Goal: Information Seeking & Learning: Find contact information

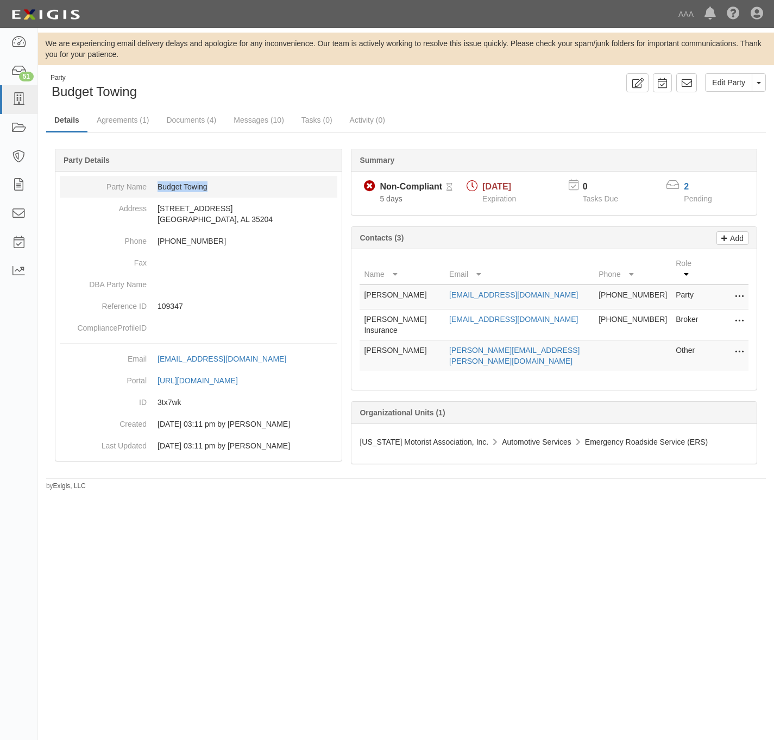
drag, startPoint x: 225, startPoint y: 190, endPoint x: 152, endPoint y: 194, distance: 73.5
click at [152, 194] on dd "Budget Towing" at bounding box center [199, 187] width 278 height 22
copy dd "Budget Towing"
click at [685, 187] on link "2" at bounding box center [686, 186] width 5 height 9
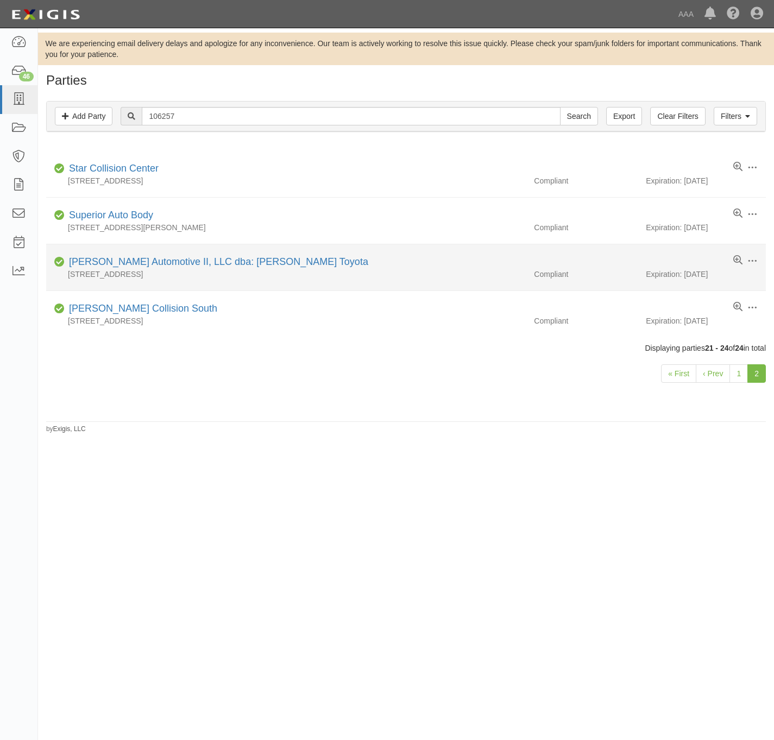
click at [205, 258] on div "Vandergriff Automotive II, LLC dba: Vandergriff Toyota" at bounding box center [217, 262] width 304 height 14
click at [199, 265] on link "[PERSON_NAME] Automotive II, LLC dba: [PERSON_NAME] Toyota" at bounding box center [218, 261] width 299 height 11
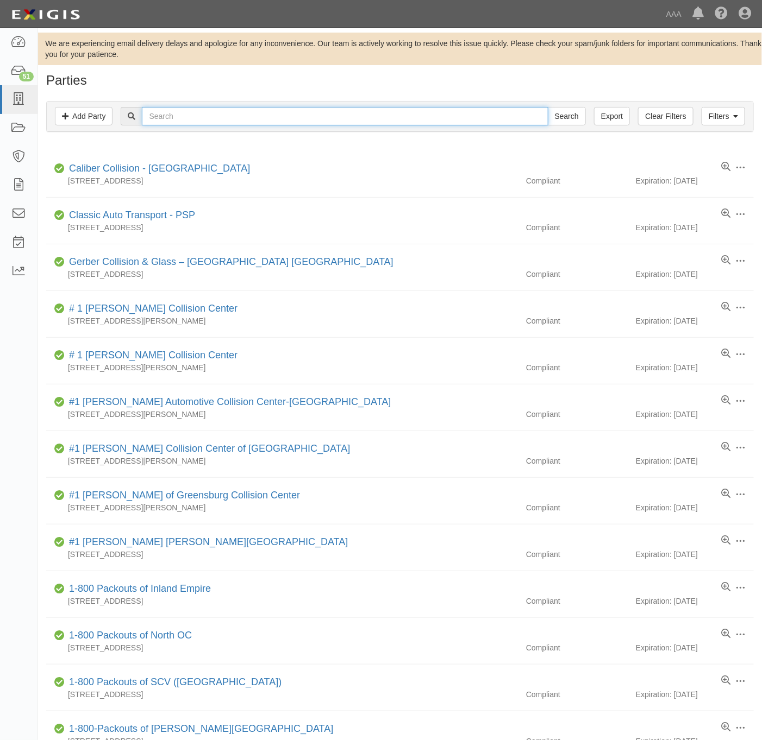
click at [315, 111] on input "text" at bounding box center [345, 116] width 406 height 18
paste input "Watha's Inc"
type input "Watha's Inc"
click at [558, 115] on input "Search" at bounding box center [567, 116] width 38 height 18
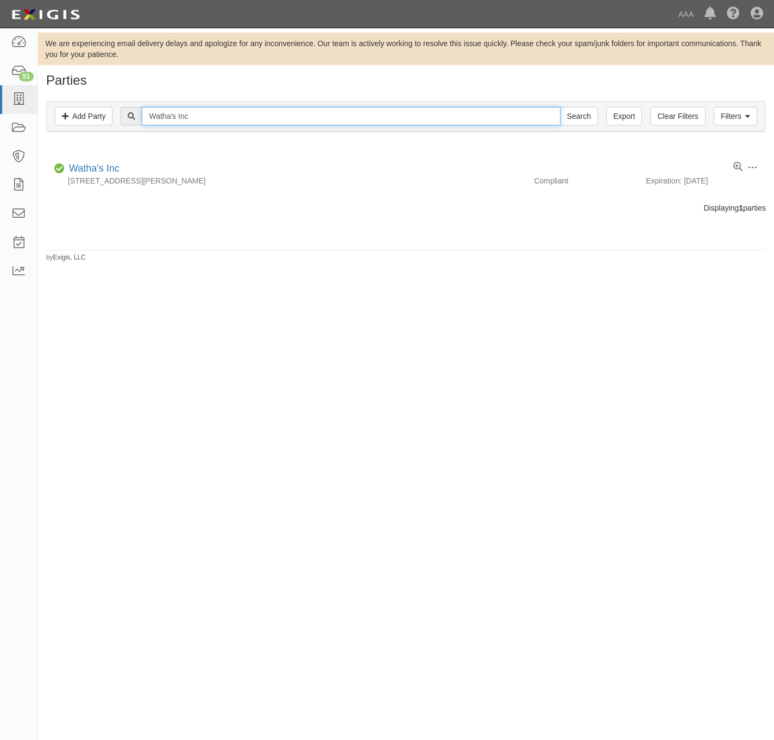
click at [442, 116] on input "Watha's Inc" at bounding box center [351, 116] width 418 height 18
paste input "Bradford Wrecker Service INC"
type input "Bradford Wrecker Service INC"
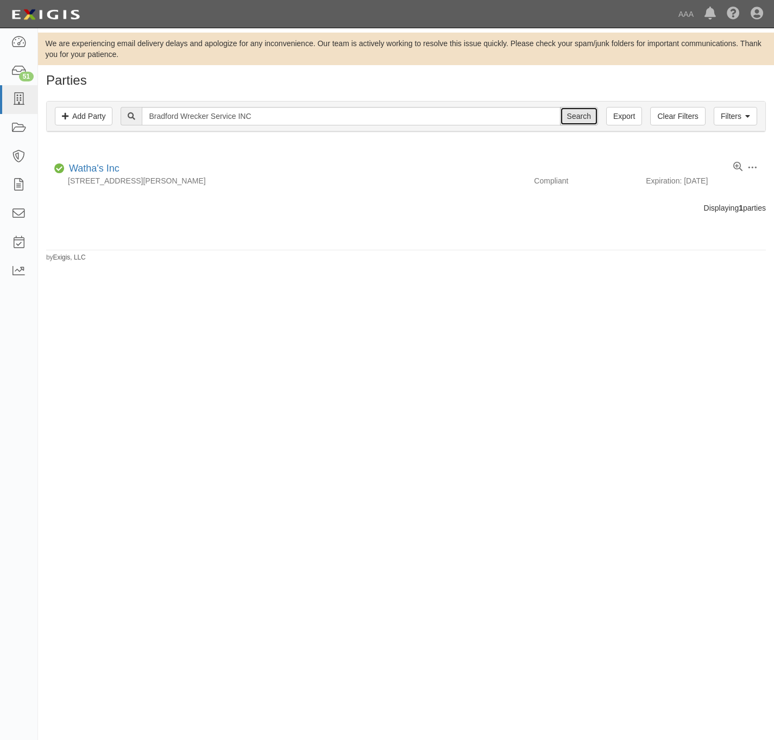
click at [587, 111] on input "Search" at bounding box center [579, 116] width 38 height 18
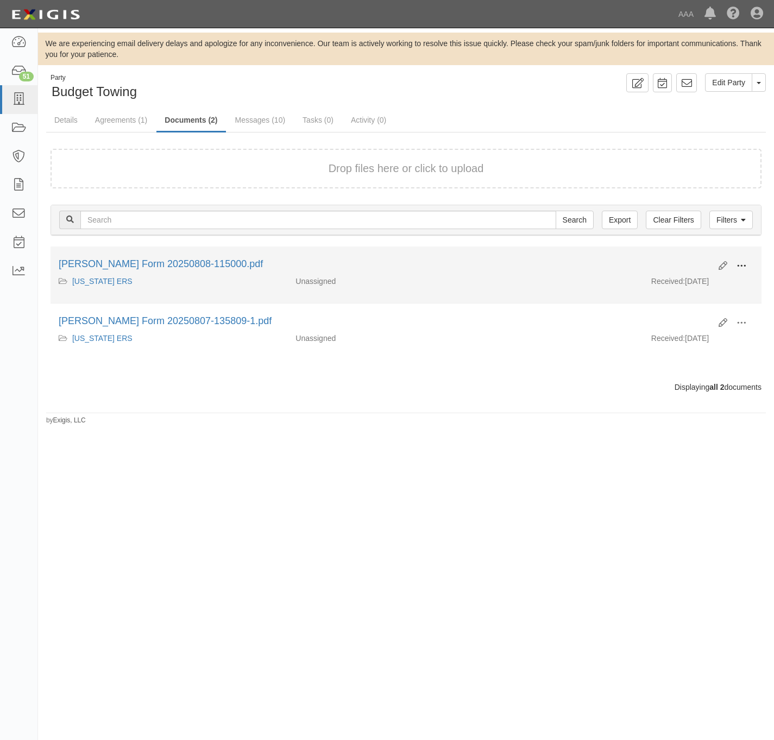
click at [743, 266] on span at bounding box center [742, 266] width 10 height 10
click at [707, 282] on link "View" at bounding box center [689, 282] width 86 height 20
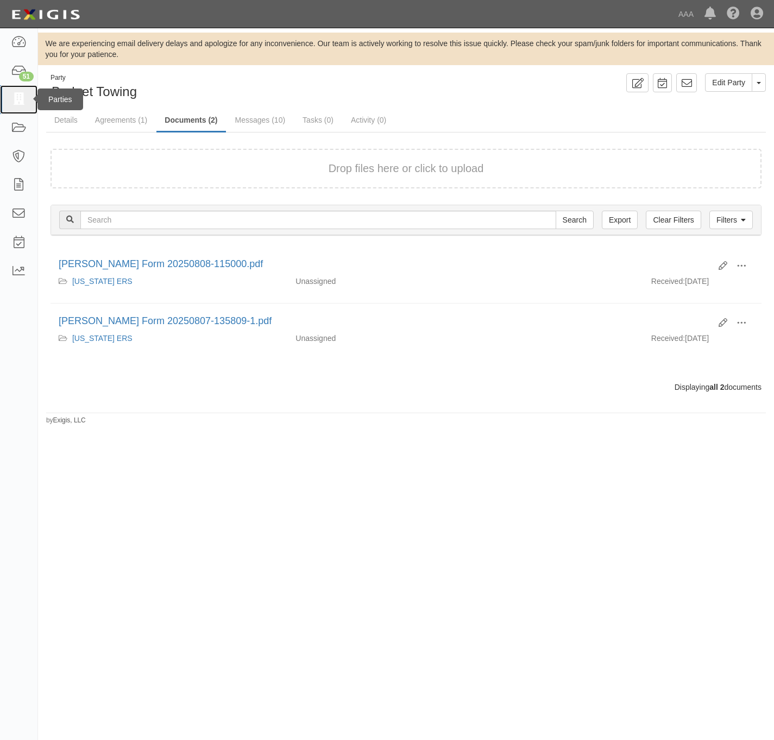
click at [11, 95] on icon at bounding box center [18, 99] width 15 height 12
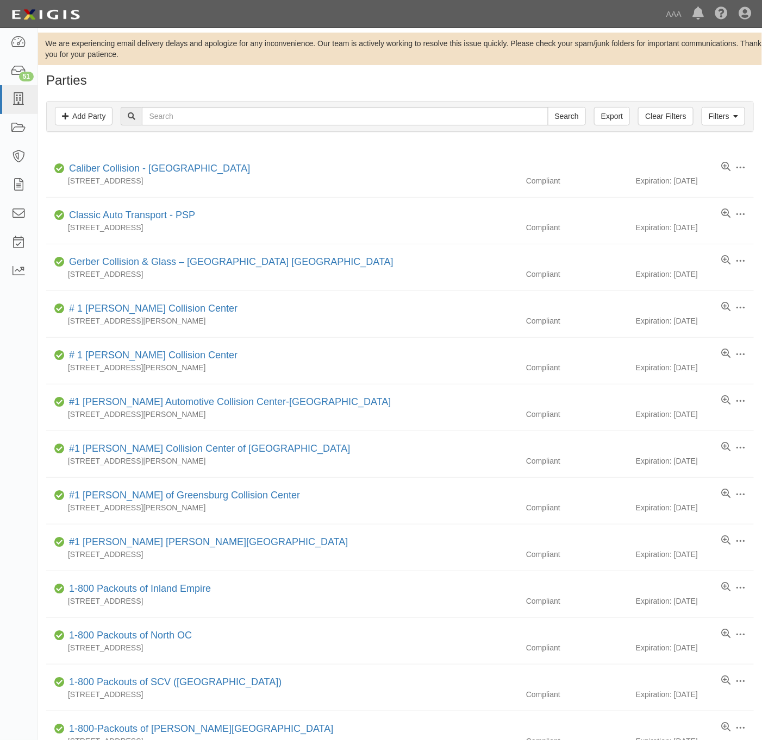
click at [255, 130] on div "Filters Add Party Clear Filters Export Search Filters" at bounding box center [400, 117] width 706 height 30
click at [256, 115] on input "text" at bounding box center [345, 116] width 406 height 18
paste input "3rd. Coast Towing and Recovery, LLC"
type input "3rd. Coast Towing and Recovery, LLC"
click at [548, 107] on input "Search" at bounding box center [567, 116] width 38 height 18
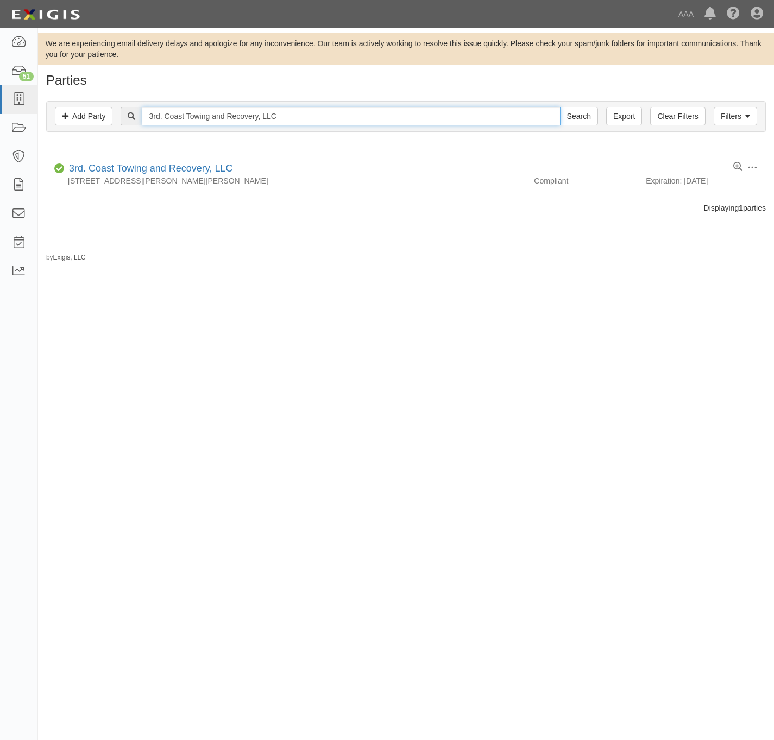
click at [207, 115] on input "3rd. Coast Towing and Recovery, LLC" at bounding box center [351, 116] width 418 height 18
paste input "Pacific Automotive/BBC Automotive"
type input "Pacific Automotive/BBC Automotive"
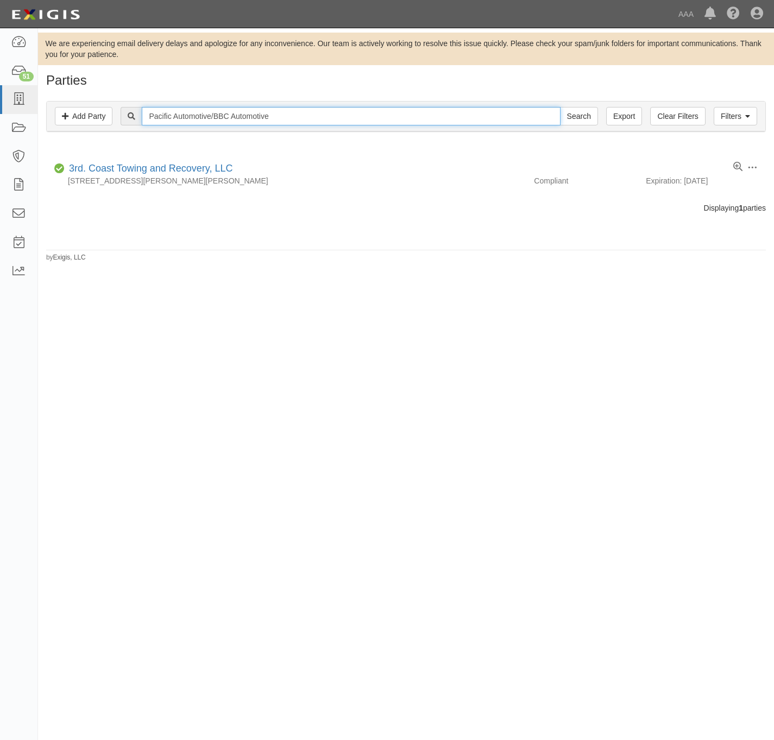
click at [560, 107] on input "Search" at bounding box center [579, 116] width 38 height 18
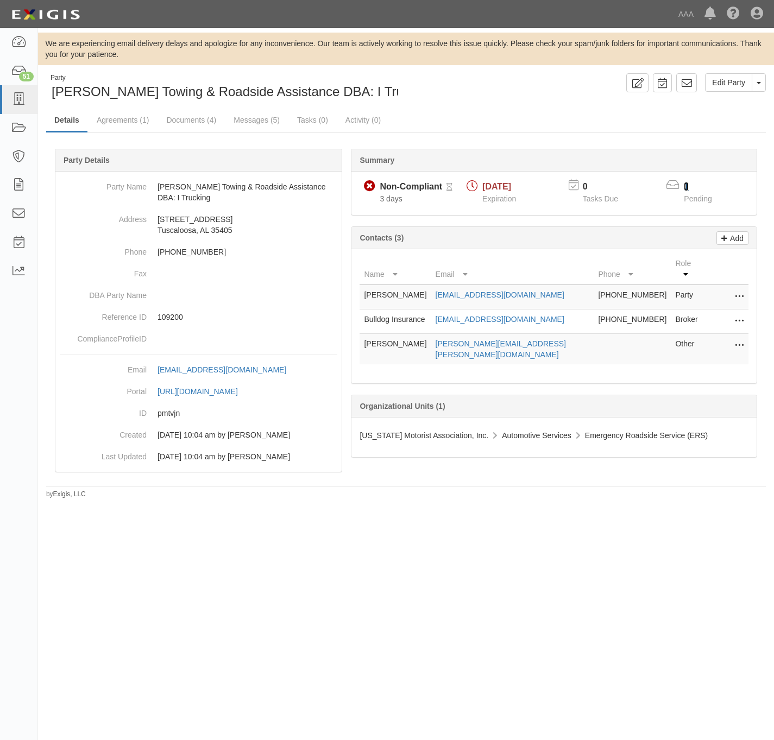
click at [685, 189] on link "1" at bounding box center [686, 186] width 5 height 9
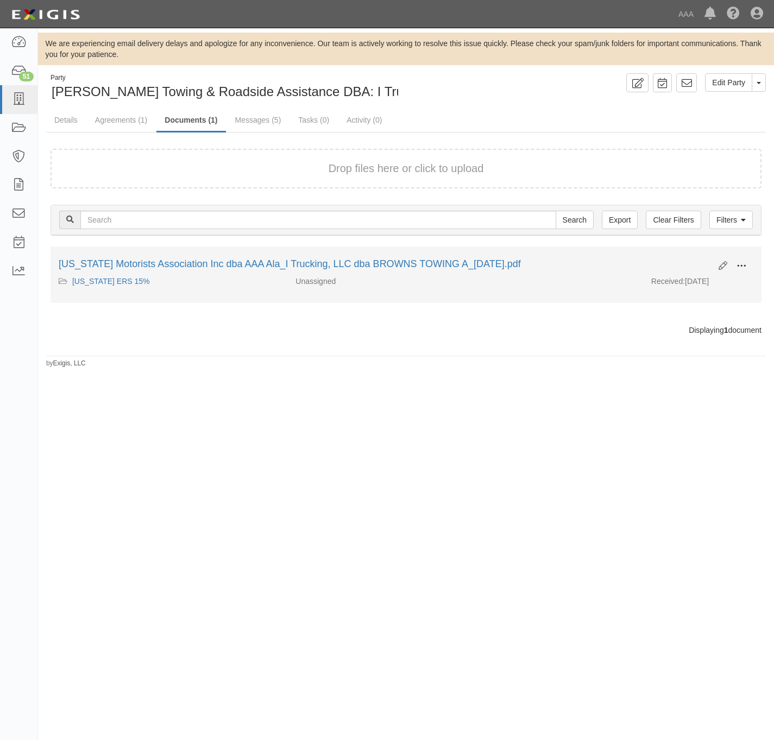
click at [743, 269] on span at bounding box center [742, 266] width 10 height 10
click at [690, 281] on link "View" at bounding box center [689, 282] width 86 height 20
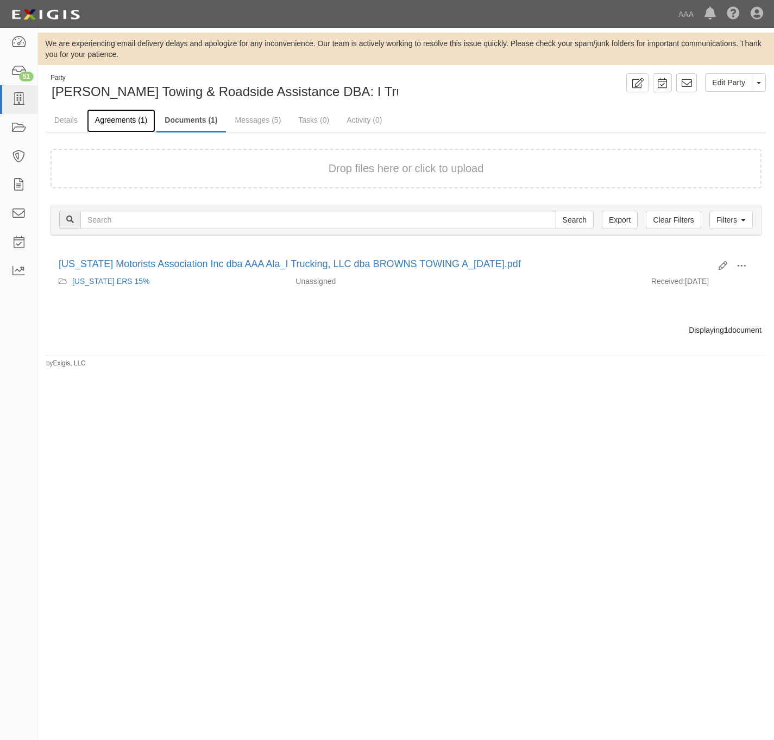
click at [110, 114] on link "Agreements (1)" at bounding box center [121, 120] width 68 height 23
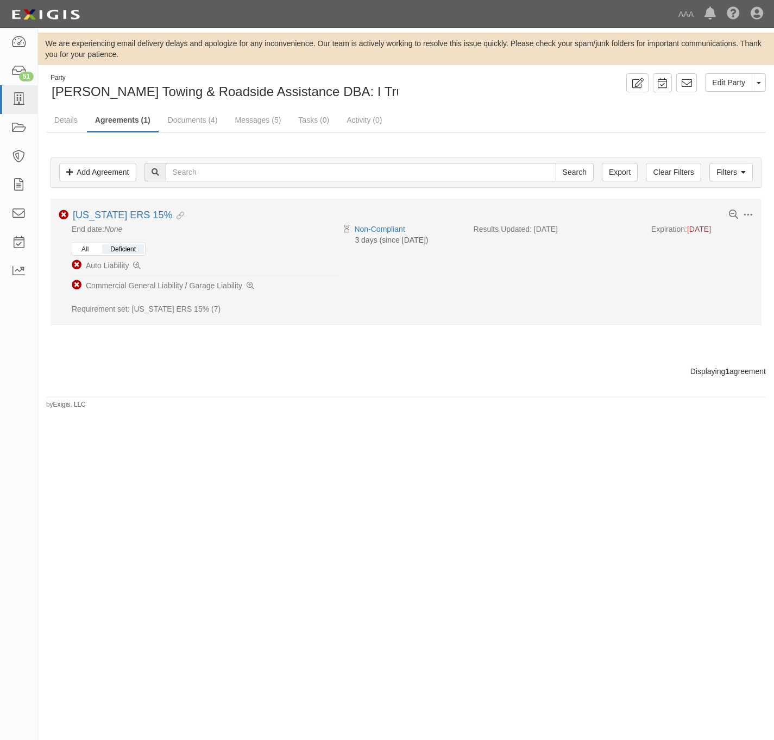
click at [87, 250] on button "All" at bounding box center [84, 249] width 23 height 10
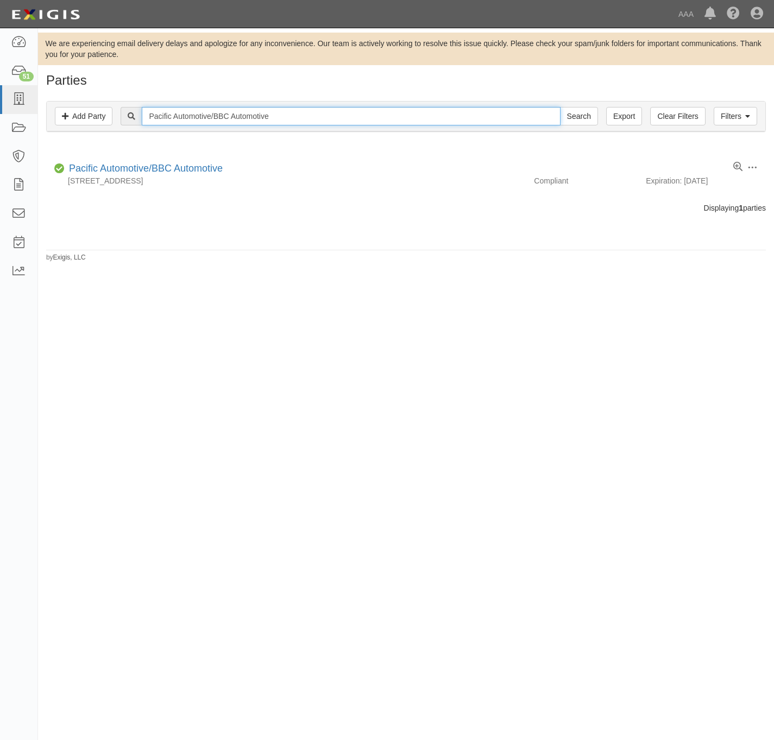
click at [230, 117] on input "Pacific Automotive/BBC Automotive" at bounding box center [351, 116] width 418 height 18
paste input "Auto Tech"
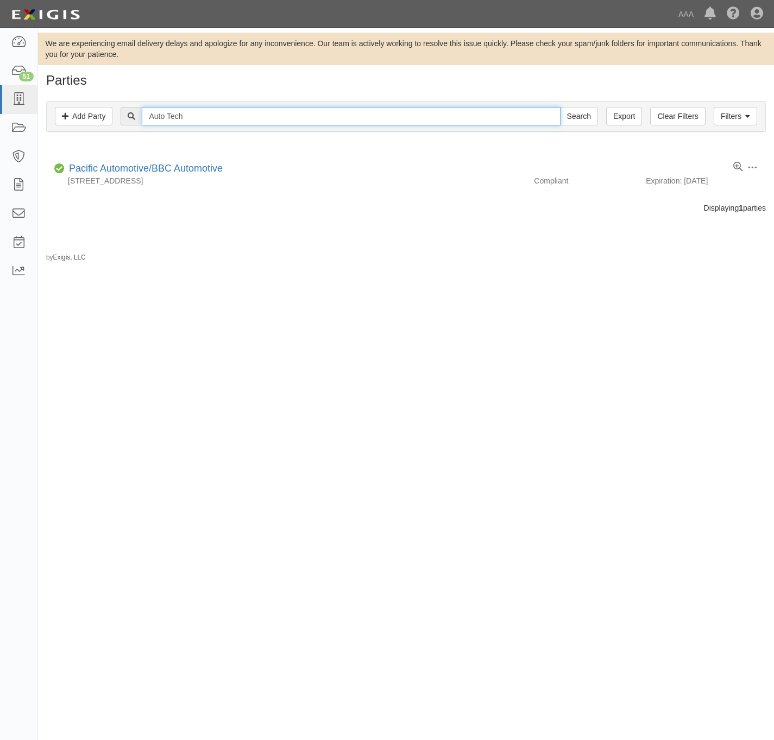
type input "Auto Tech"
click at [560, 107] on input "Search" at bounding box center [579, 116] width 38 height 18
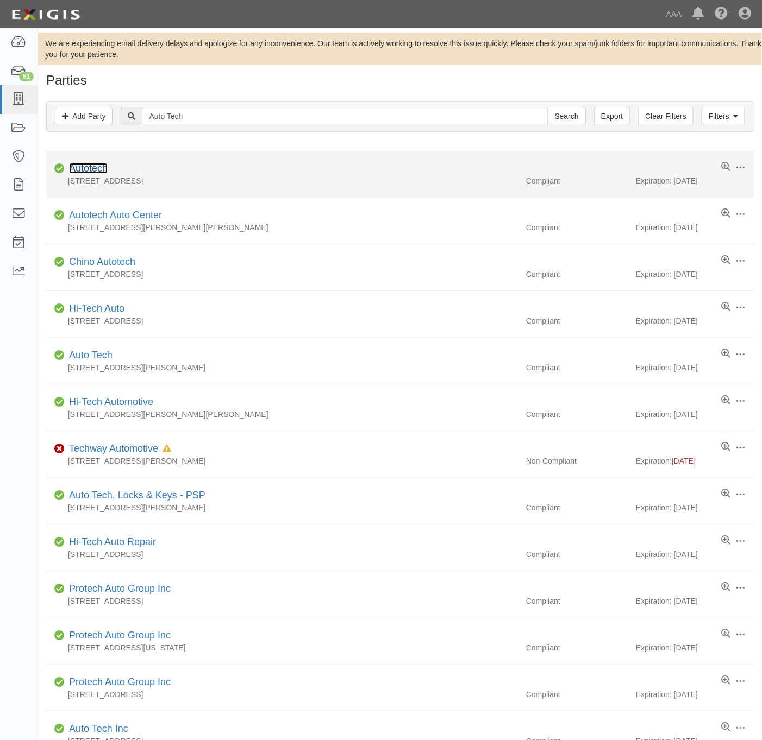
click at [98, 167] on link "Autotech" at bounding box center [88, 168] width 39 height 11
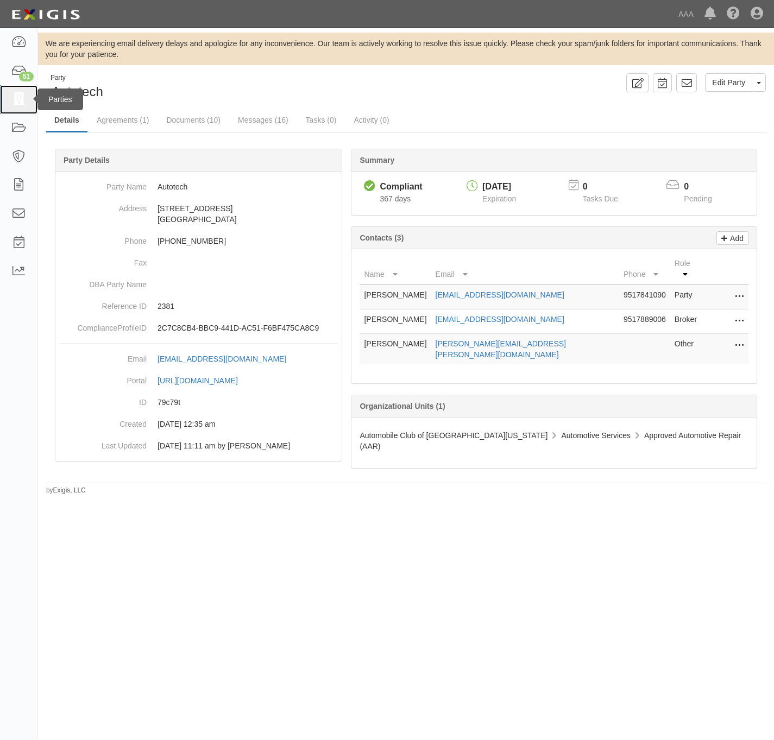
click at [15, 100] on icon at bounding box center [18, 99] width 15 height 12
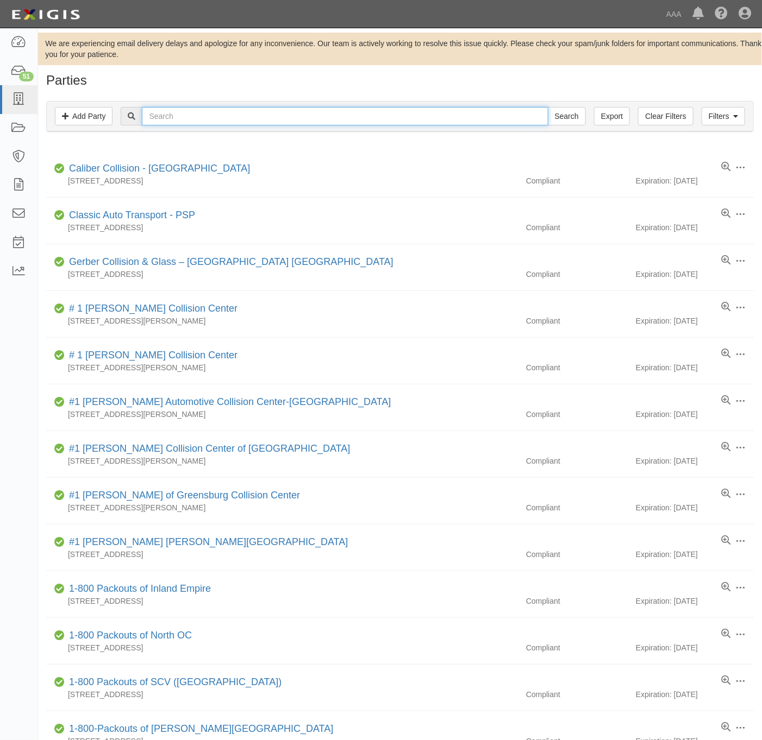
click at [393, 117] on input "text" at bounding box center [345, 116] width 406 height 18
paste input "Hemet Chrysler Dodge Jeep Ram"
type input "Hemet Chrysler Dodge Jeep Ram"
click at [562, 122] on input "Search" at bounding box center [567, 116] width 38 height 18
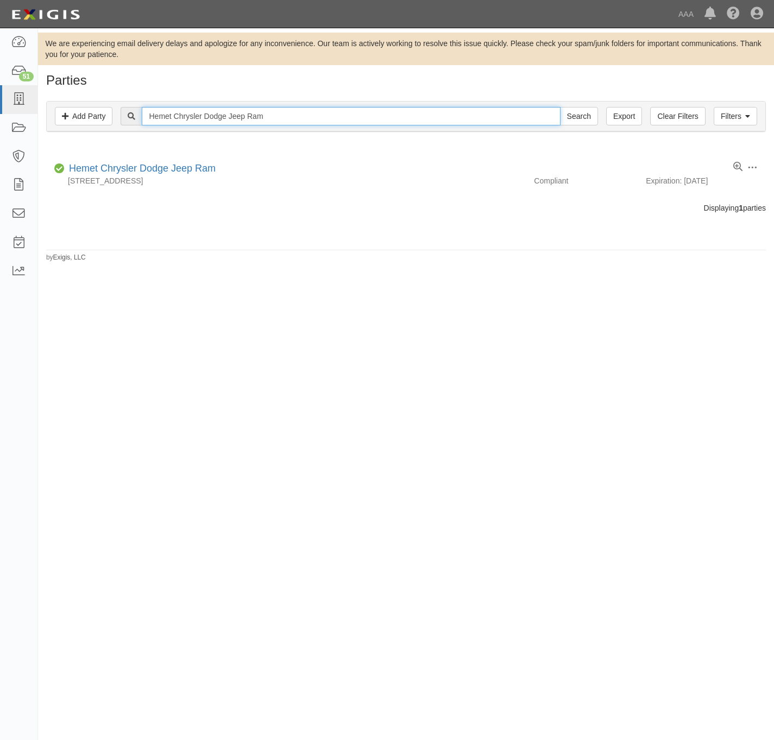
click at [424, 111] on input "Hemet Chrysler Dodge Jeep Ram" at bounding box center [351, 116] width 418 height 18
paste input "Temecula Nissan"
type input "Temecula Nissan"
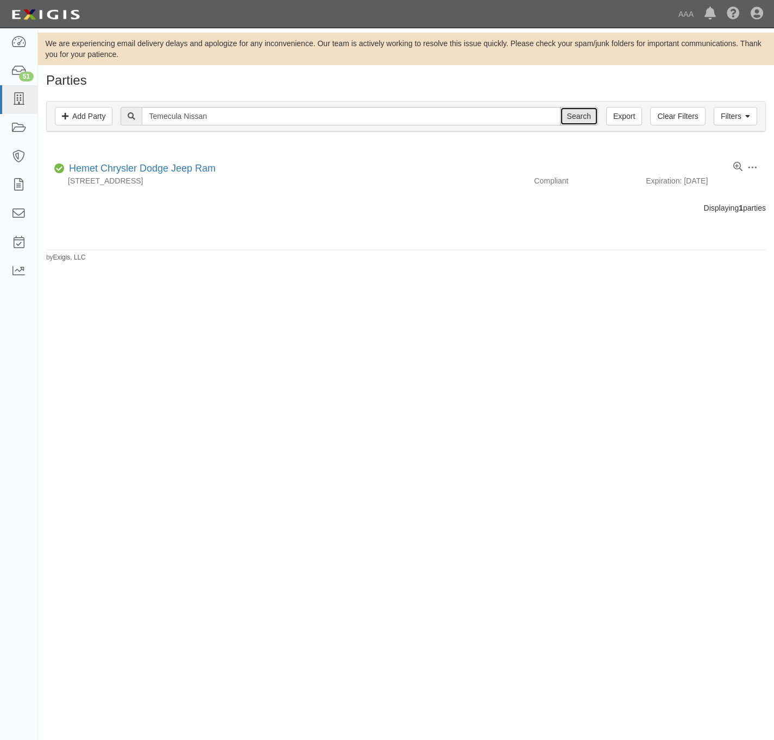
click at [577, 111] on input "Search" at bounding box center [579, 116] width 38 height 18
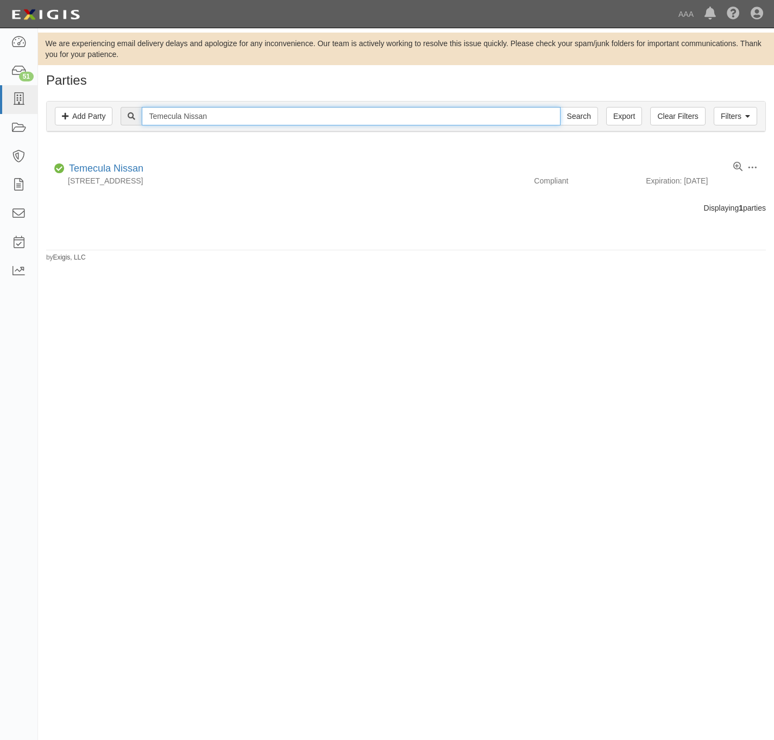
click at [316, 117] on input "Temecula Nissan" at bounding box center [351, 116] width 418 height 18
click at [316, 116] on input "Temecula Nissan" at bounding box center [351, 116] width 418 height 18
paste input "Raceway"
type input "Raceway Nissan"
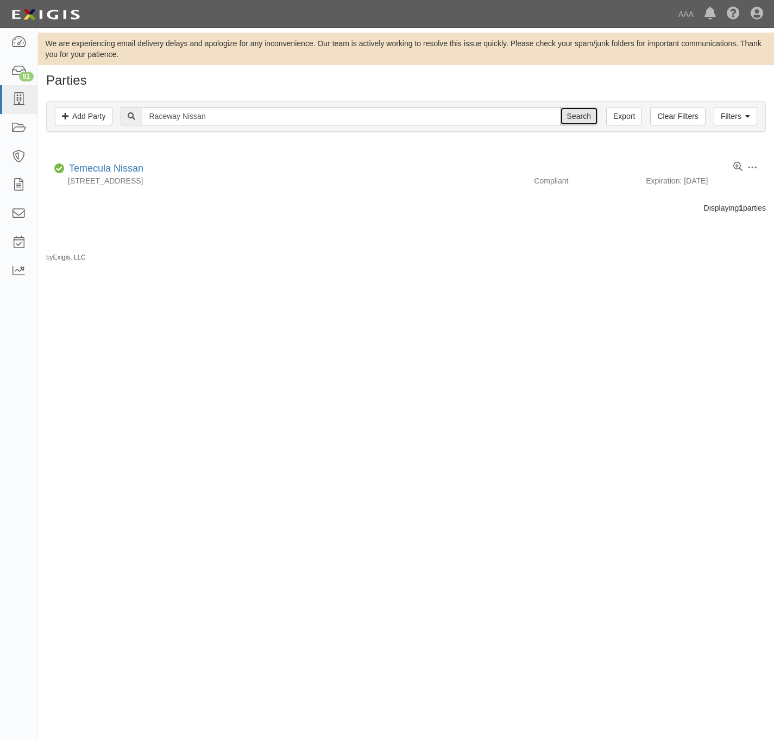
click at [584, 113] on input "Search" at bounding box center [579, 116] width 38 height 18
click at [401, 113] on input "Raceway Nissan" at bounding box center [351, 116] width 418 height 18
click at [400, 113] on input "Raceway Nissan" at bounding box center [351, 116] width 418 height 18
paste input "Lake Elsinore Chrysler Dodge Jeep Ram"
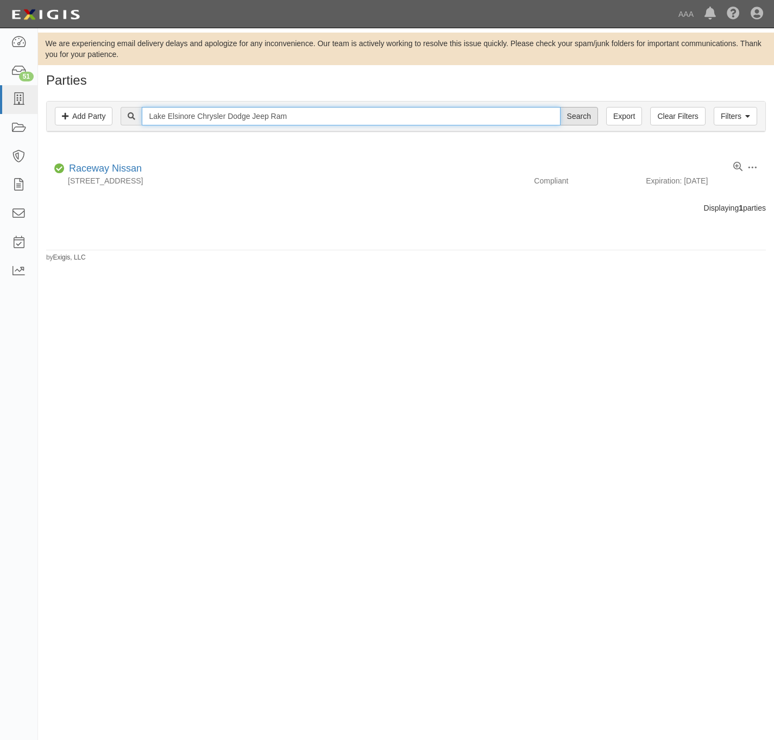
type input "Lake Elsinore Chrysler Dodge Jeep Ram"
click at [579, 113] on input "Search" at bounding box center [579, 116] width 38 height 18
click at [448, 124] on input "Lake Elsinore Chrysler Dodge Jeep Ram" at bounding box center [351, 116] width 418 height 18
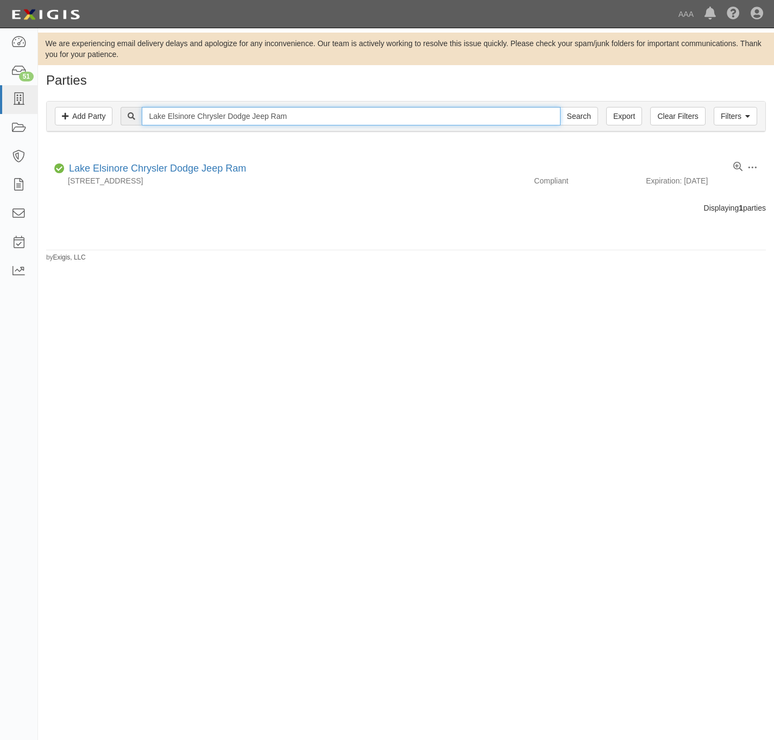
paste input "Ten-Four Auto Repair Center"
type input "Ten-Four Auto Repair Center"
click at [569, 113] on input "Search" at bounding box center [579, 116] width 38 height 18
click at [280, 113] on input "Ten-Four Auto Repair Center" at bounding box center [351, 116] width 418 height 18
click at [279, 113] on input "Ten-Four Auto Repair Center" at bounding box center [351, 116] width 418 height 18
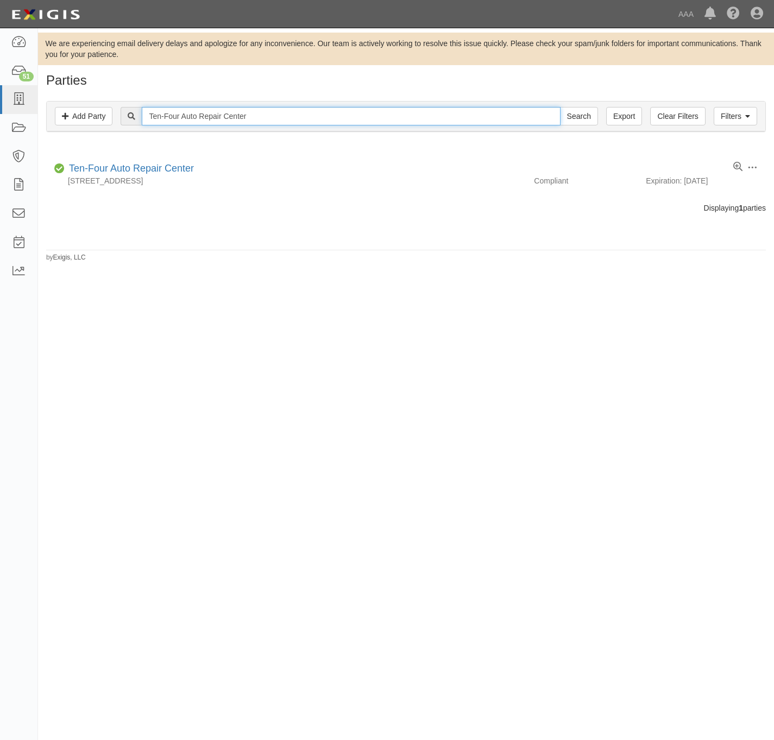
click at [279, 113] on input "Ten-Four Auto Repair Center" at bounding box center [351, 116] width 418 height 18
paste input "Greg's Hula Towing"
type input "Greg's Hula Towing"
click at [591, 116] on input "Search" at bounding box center [579, 116] width 38 height 18
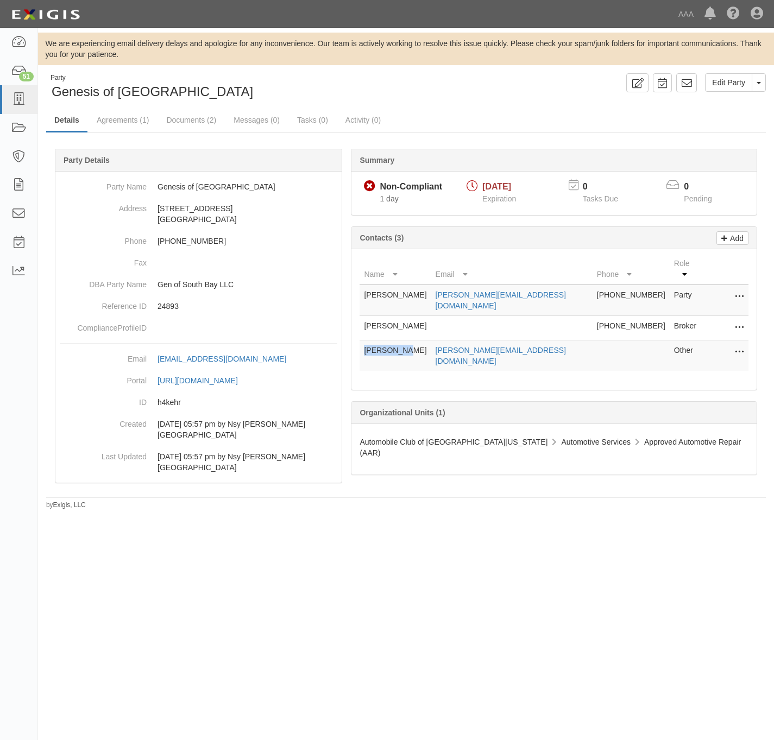
drag, startPoint x: 406, startPoint y: 339, endPoint x: 363, endPoint y: 341, distance: 42.9
click at [363, 341] on td "[PERSON_NAME]" at bounding box center [395, 356] width 71 height 31
copy td "[PERSON_NAME]"
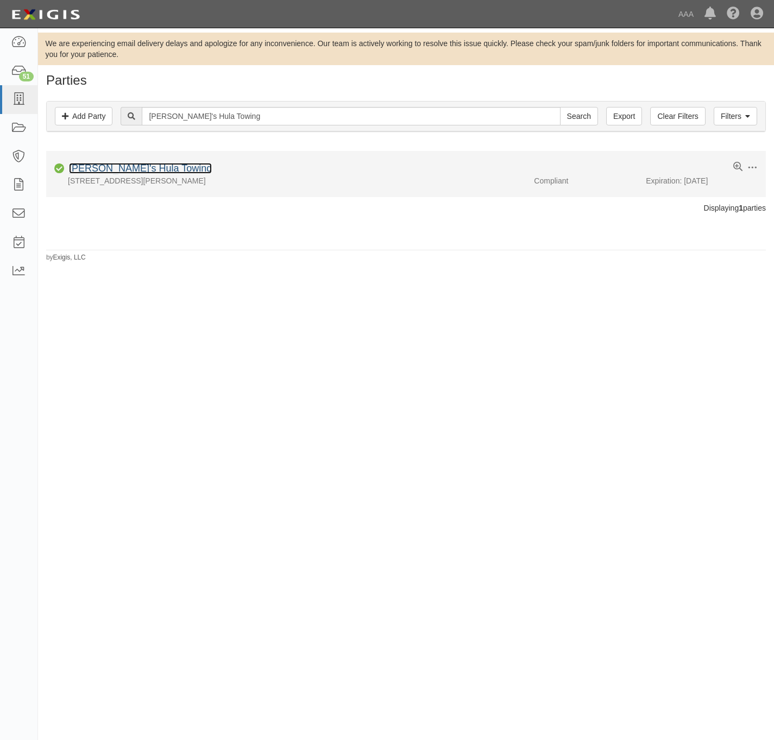
click at [130, 170] on link "[PERSON_NAME]'s Hula Towing" at bounding box center [140, 168] width 143 height 11
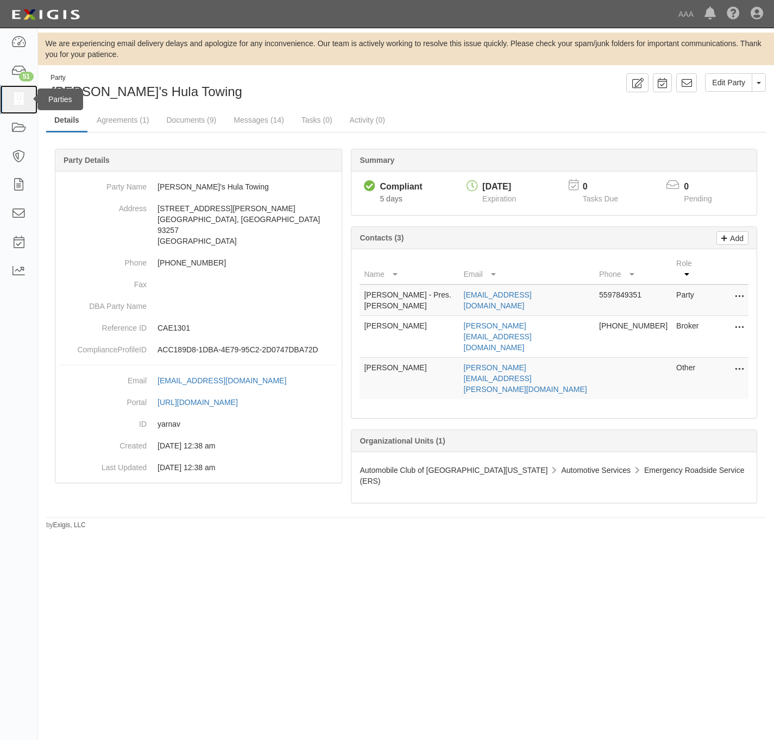
click at [7, 98] on link at bounding box center [18, 99] width 37 height 29
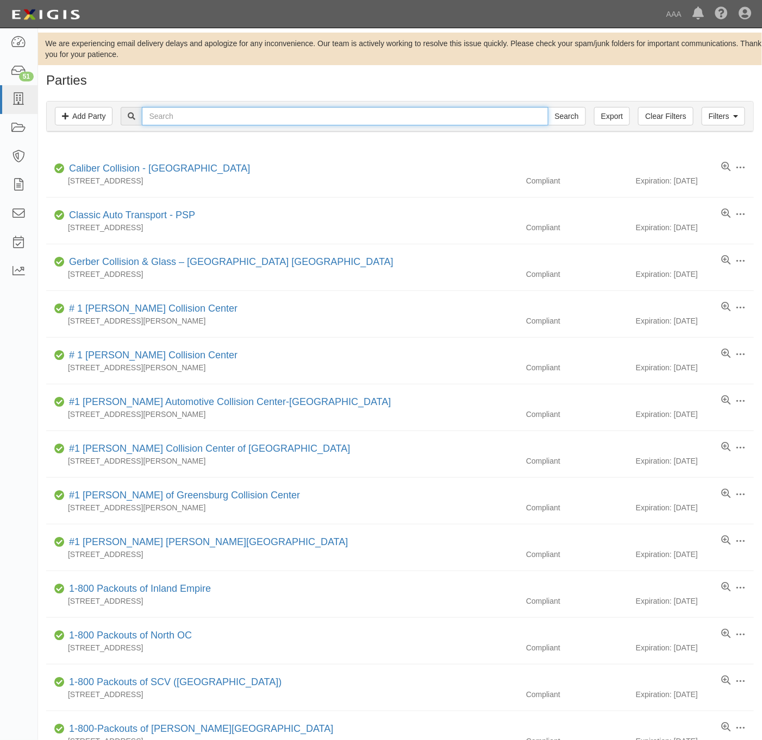
click at [369, 117] on input "text" at bounding box center [345, 116] width 406 height 18
paste input "Summit Towing"
type input "Summit Towing"
click at [576, 116] on input "Search" at bounding box center [567, 116] width 38 height 18
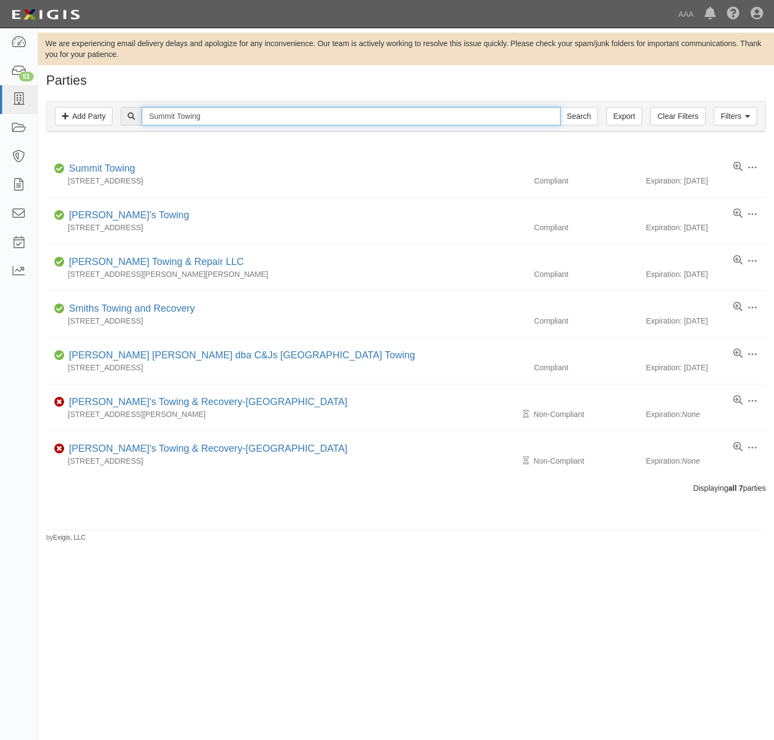
click at [286, 120] on input "Summit Towing" at bounding box center [351, 116] width 418 height 18
click at [287, 120] on input "Summit Towing" at bounding box center [351, 116] width 418 height 18
paste input "Freedom Nissan"
type input "Freedom Nissan"
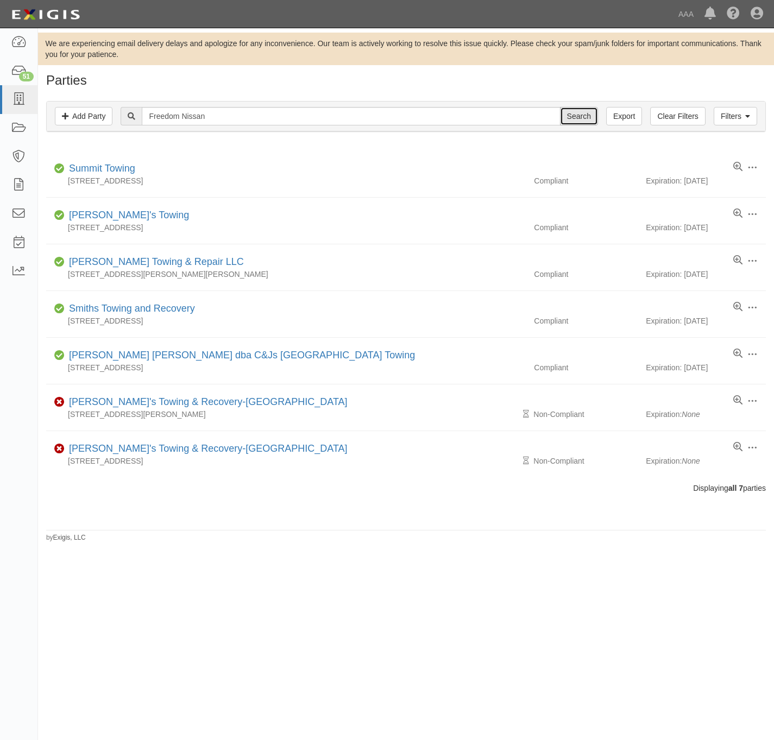
click at [577, 116] on input "Search" at bounding box center [579, 116] width 38 height 18
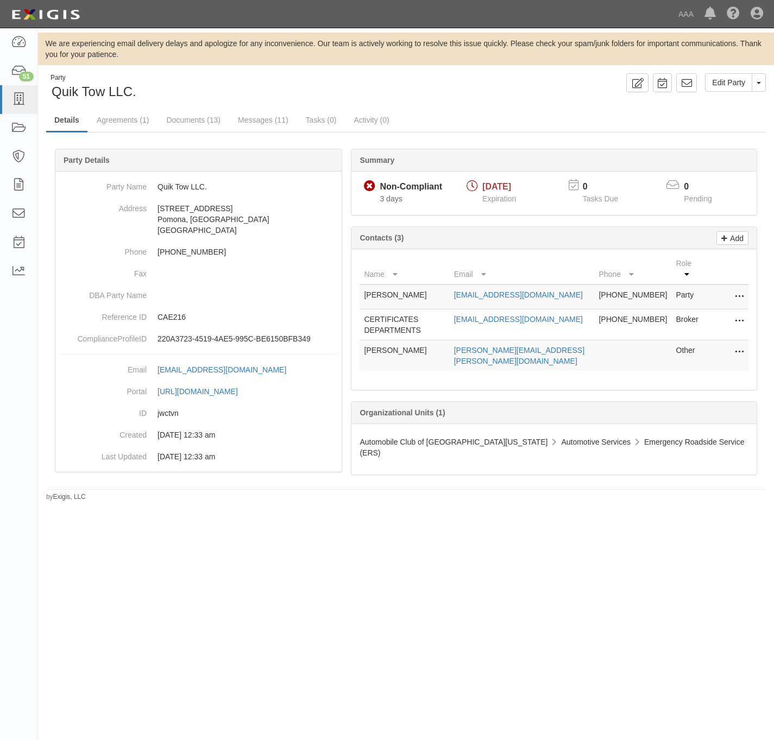
drag, startPoint x: 429, startPoint y: 339, endPoint x: 362, endPoint y: 341, distance: 66.9
click at [362, 341] on td "Andrew Stewart" at bounding box center [405, 356] width 90 height 31
copy td "Andrew Stewart"
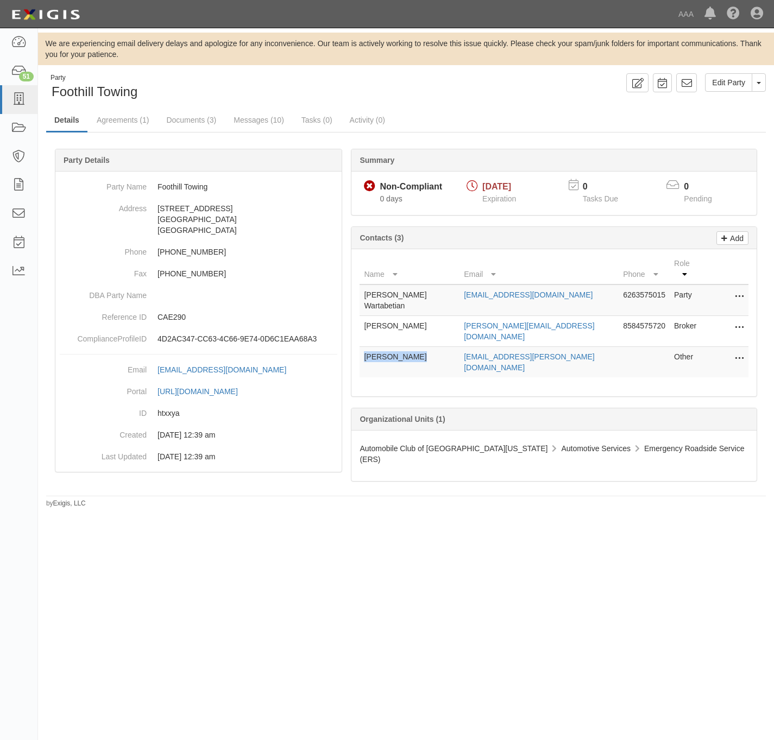
drag, startPoint x: 418, startPoint y: 341, endPoint x: 363, endPoint y: 336, distance: 54.5
click at [363, 347] on td "Jeremy Tordai" at bounding box center [410, 362] width 100 height 31
copy td "Jeremy Tordai"
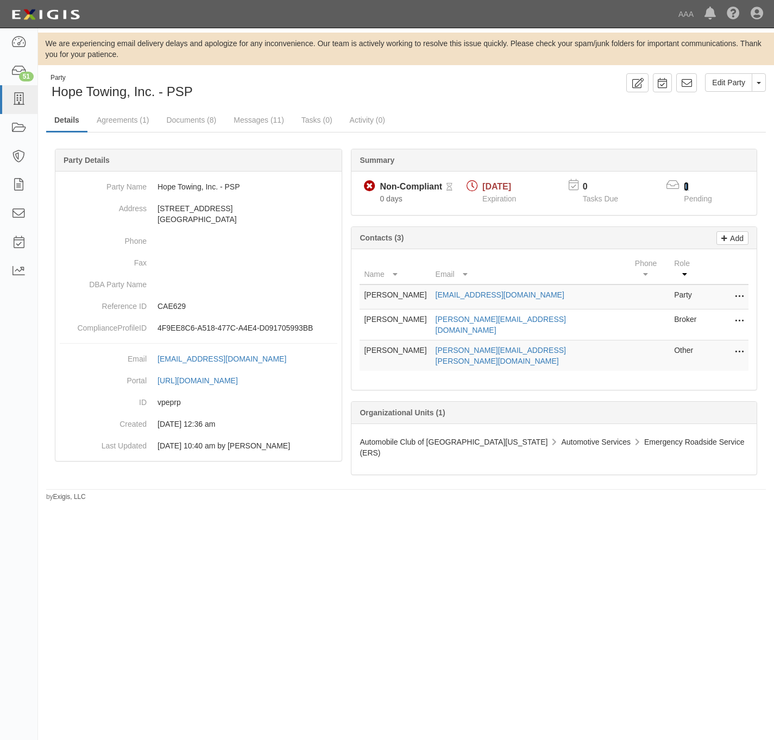
click at [684, 187] on link "1" at bounding box center [686, 186] width 5 height 9
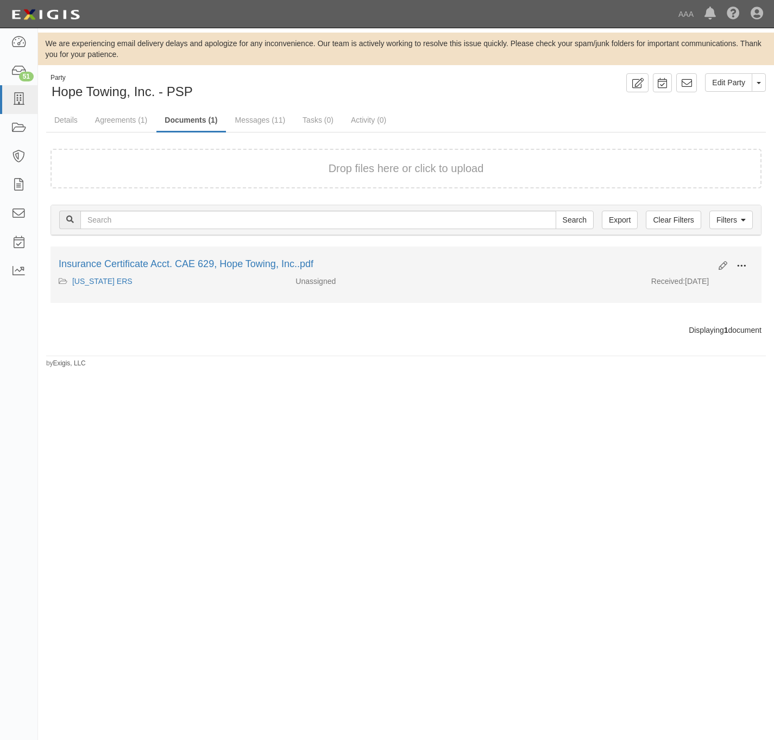
click at [742, 264] on span at bounding box center [742, 266] width 10 height 10
click at [705, 279] on link "View" at bounding box center [689, 282] width 86 height 20
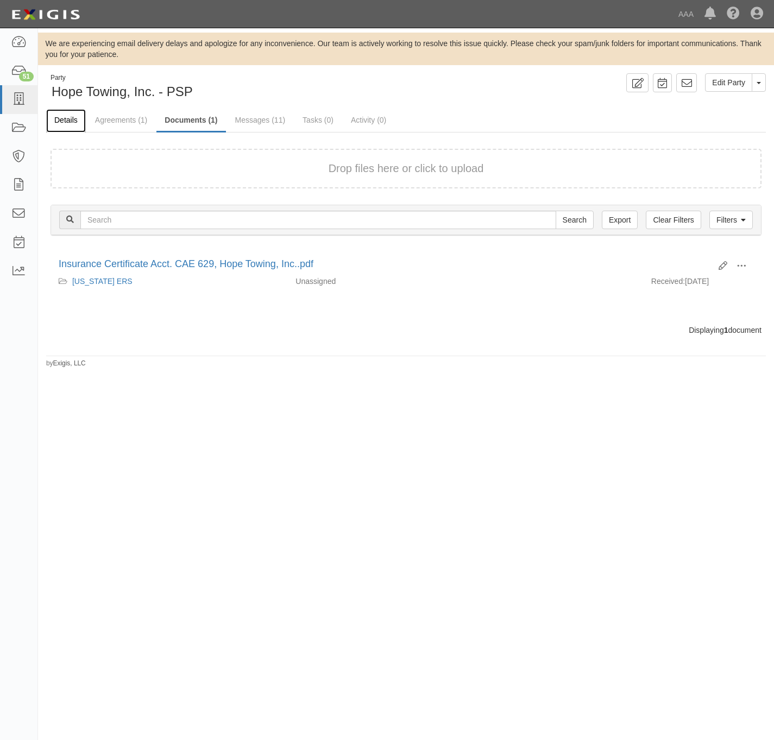
click at [75, 118] on link "Details" at bounding box center [66, 120] width 40 height 23
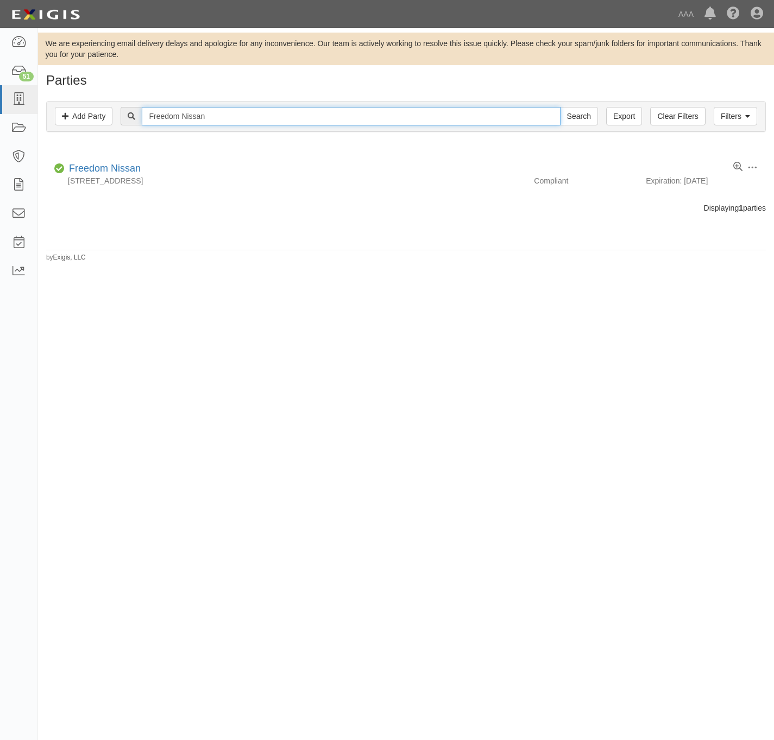
click at [235, 116] on input "Freedom Nissan" at bounding box center [351, 116] width 418 height 18
paste input "Parkway Chevrolet, Inc"
type input "Parkway Chevrolet, Inc"
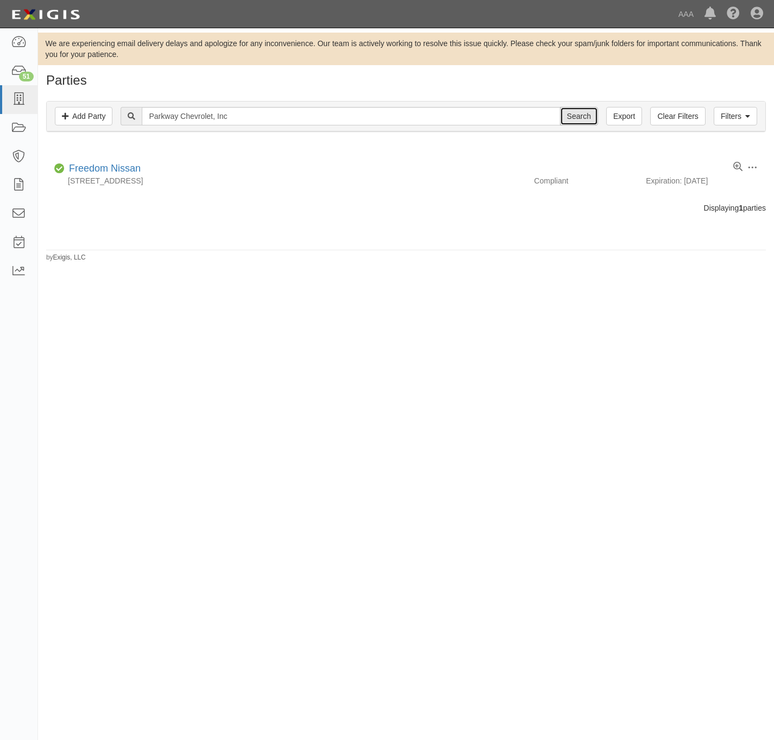
click at [579, 115] on input "Search" at bounding box center [579, 116] width 38 height 18
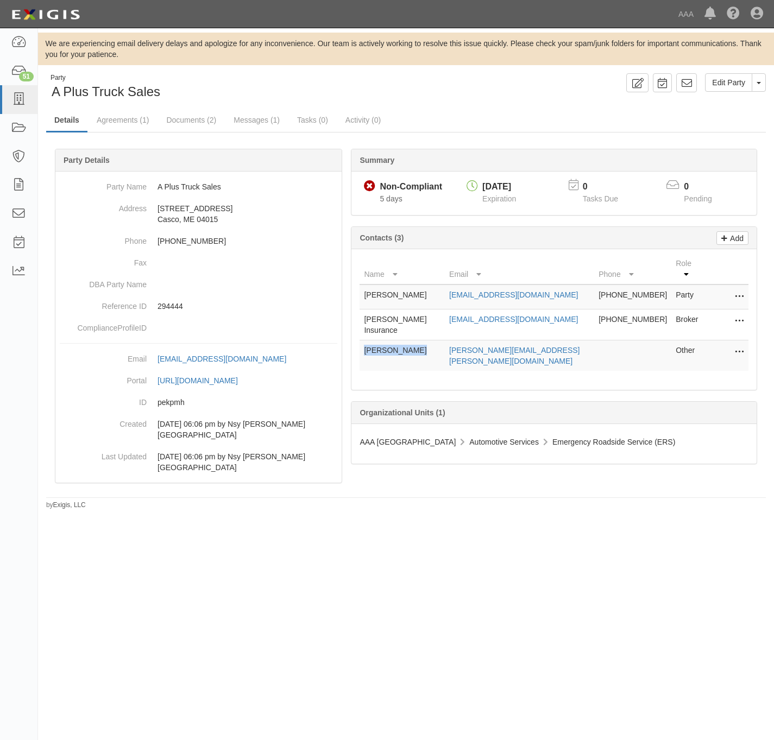
drag, startPoint x: 417, startPoint y: 336, endPoint x: 360, endPoint y: 336, distance: 57.0
click at [360, 341] on td "David Hiltner" at bounding box center [402, 356] width 85 height 31
copy td "David Hiltner"
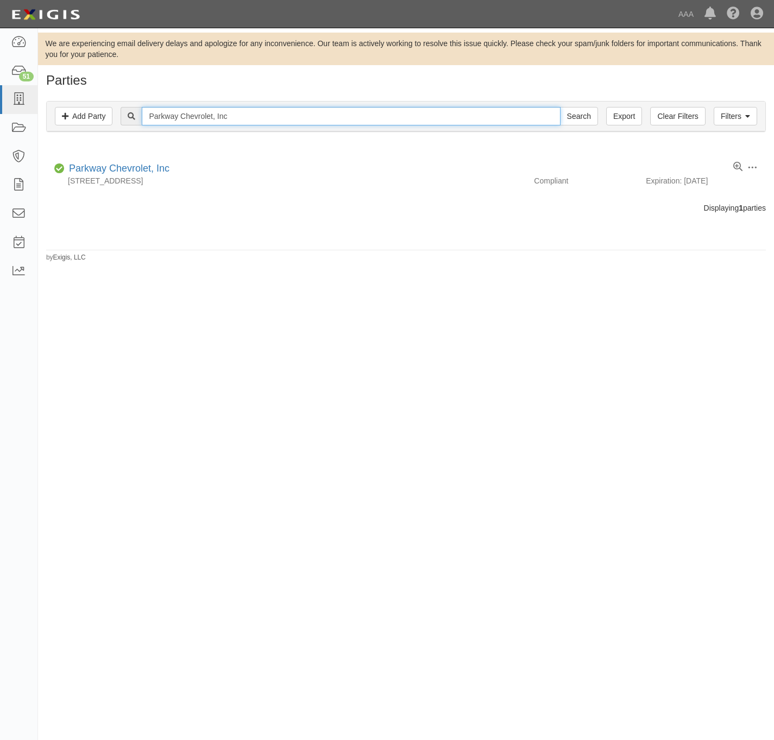
click at [320, 116] on input "Parkway Chevrolet, Inc" at bounding box center [351, 116] width 418 height 18
paste input "A+ Auto Centers LLC"
type input "A+ Auto Centers LLC"
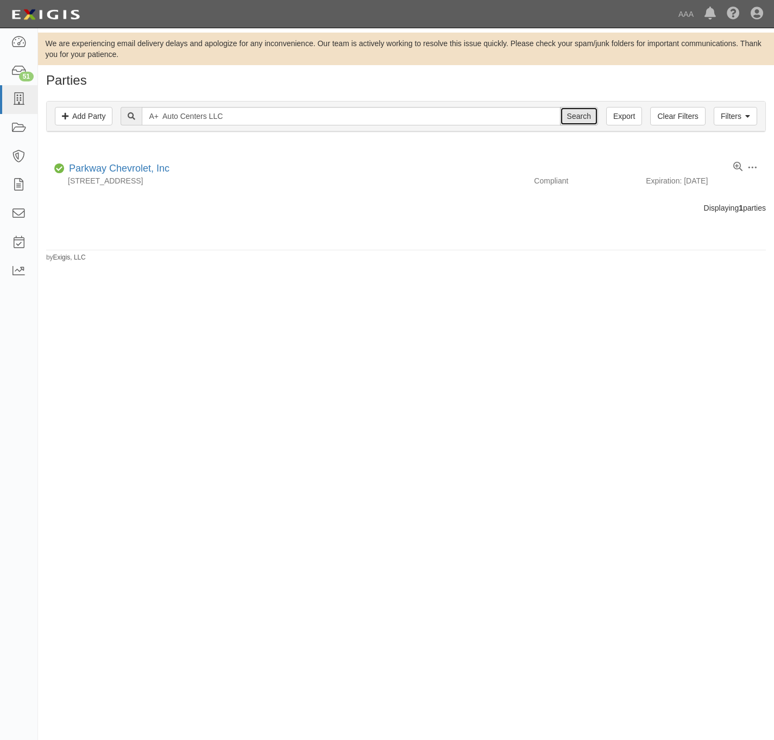
click at [574, 115] on input "Search" at bounding box center [579, 116] width 38 height 18
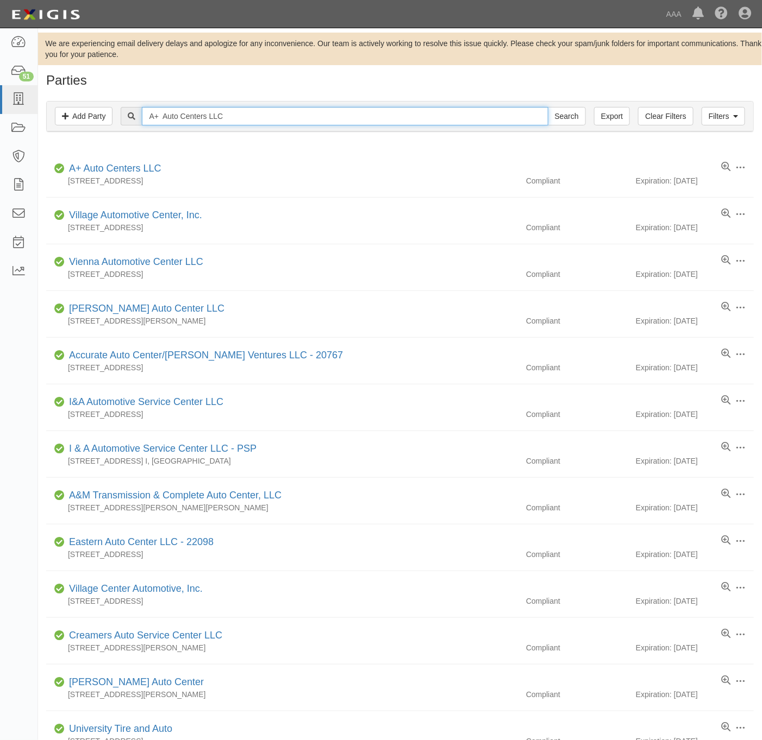
click at [274, 113] on input "A+ Auto Centers LLC" at bounding box center [345, 116] width 406 height 18
paste input "JR's Towing & Recovery"
type input "JR's Towing & Recovery"
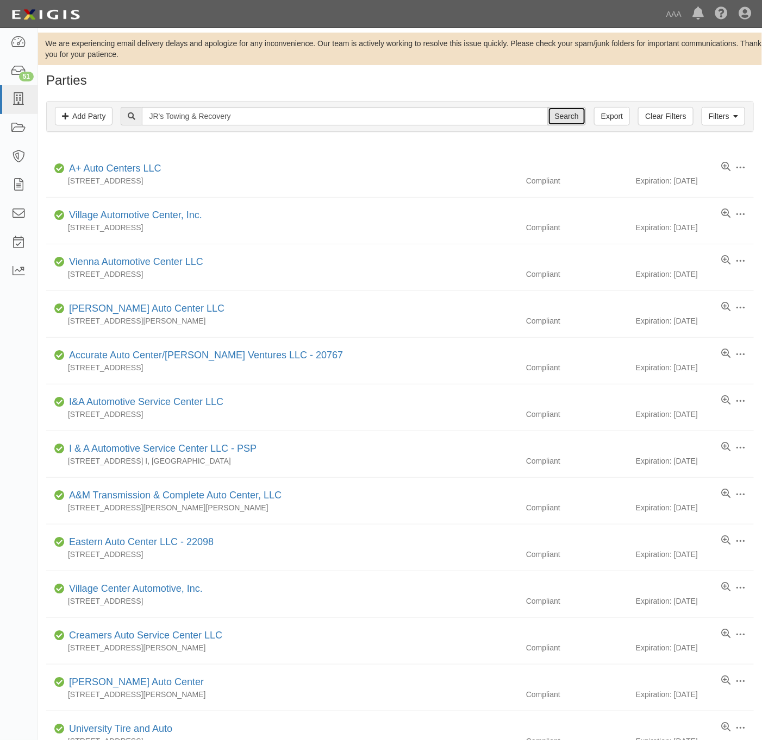
click at [569, 112] on input "Search" at bounding box center [567, 116] width 38 height 18
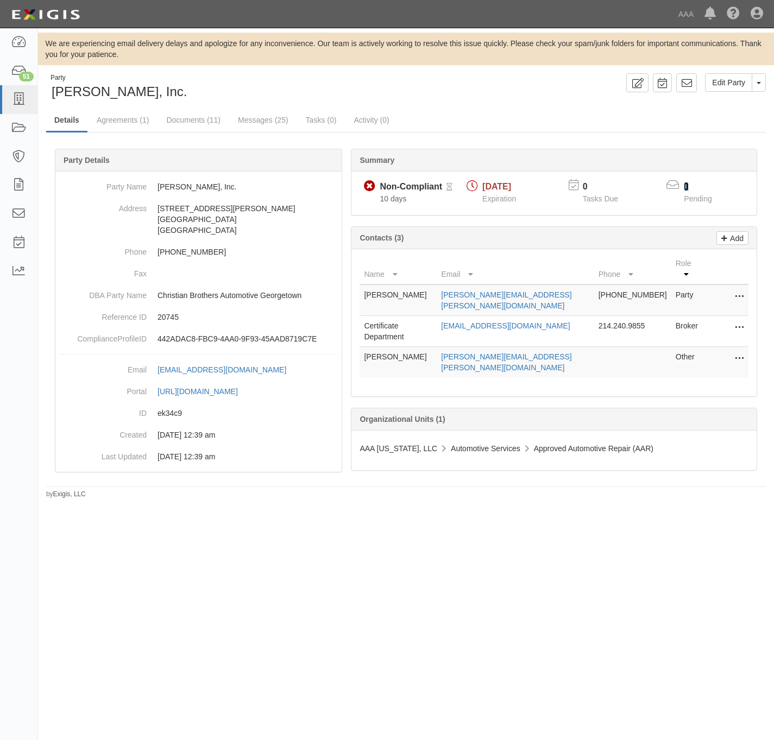
click at [687, 185] on link "1" at bounding box center [686, 186] width 5 height 9
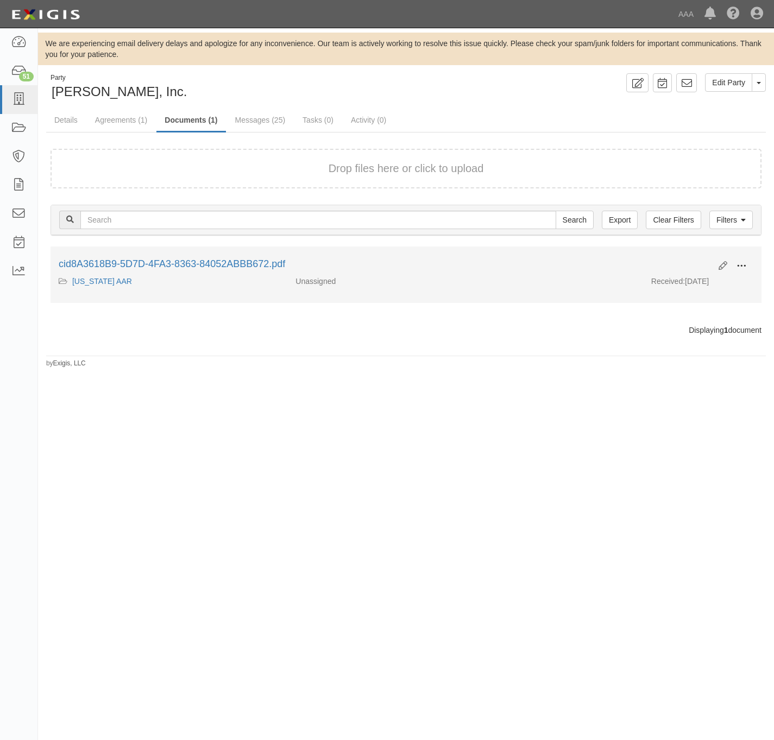
click at [740, 262] on span at bounding box center [742, 266] width 10 height 10
click at [695, 274] on link "View" at bounding box center [689, 282] width 86 height 20
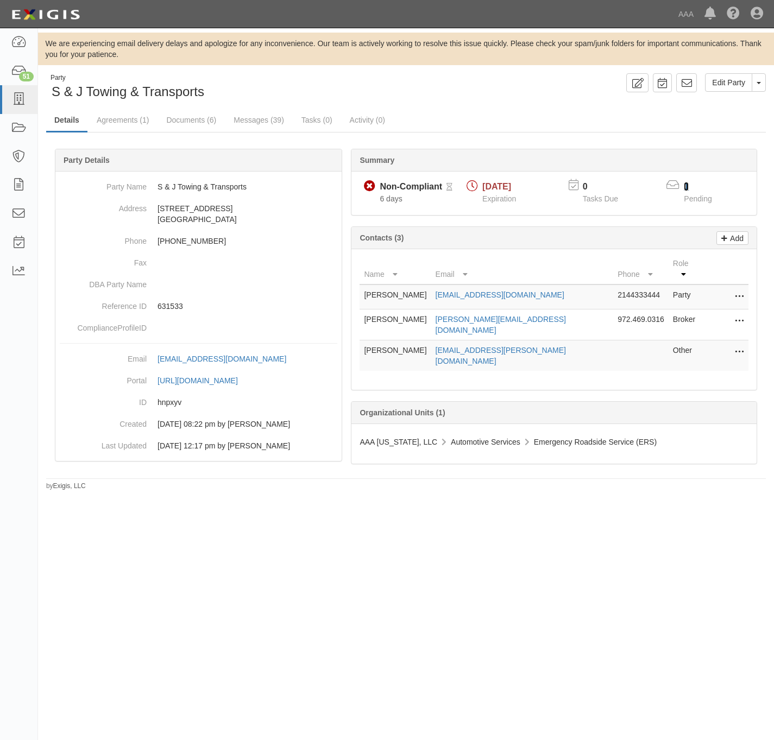
click at [686, 186] on link "1" at bounding box center [686, 186] width 5 height 9
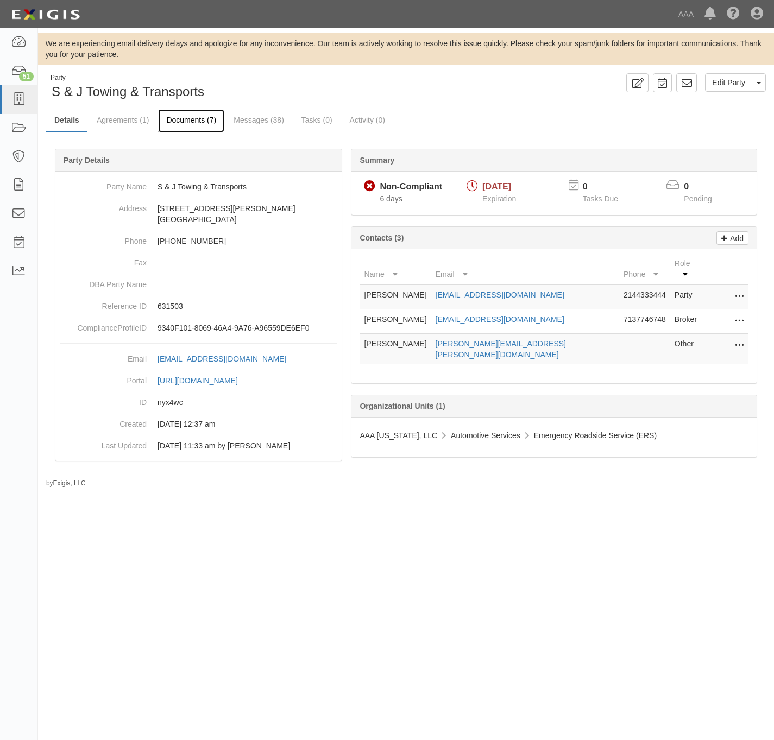
drag, startPoint x: 179, startPoint y: 119, endPoint x: 192, endPoint y: 119, distance: 13.0
click at [181, 119] on link "Documents (7)" at bounding box center [191, 120] width 66 height 23
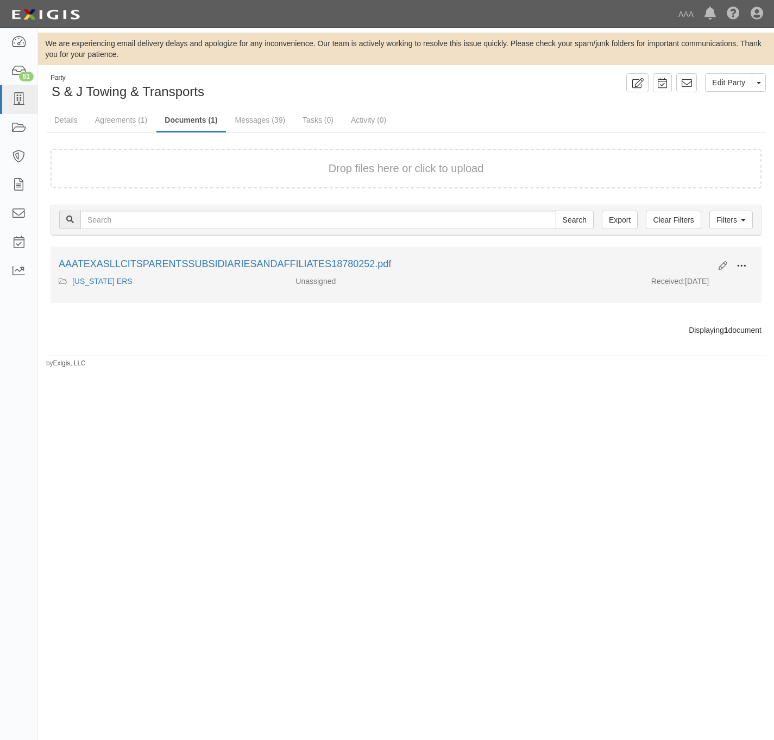
click at [749, 264] on button at bounding box center [742, 267] width 24 height 18
click at [662, 279] on link "View" at bounding box center [689, 282] width 86 height 20
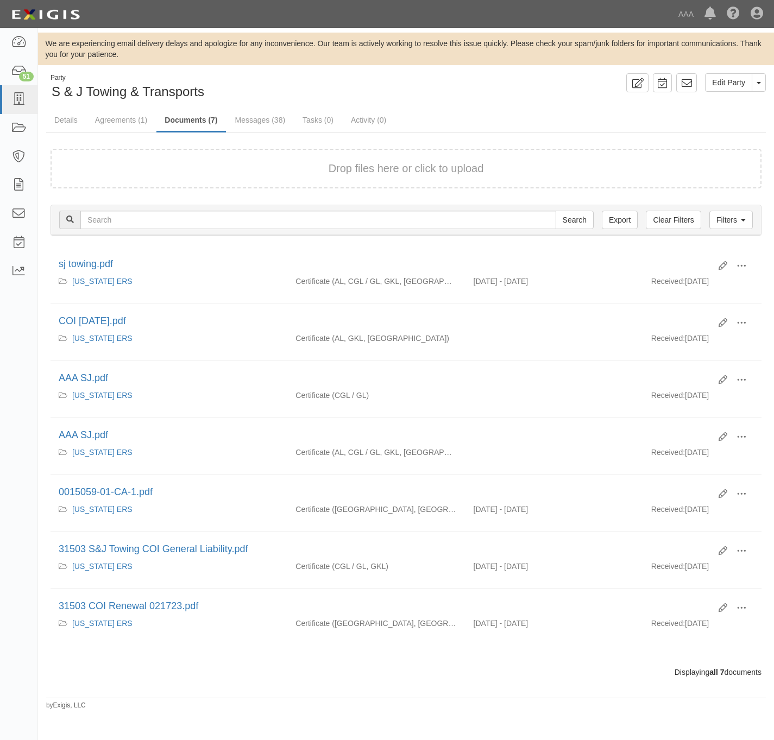
click at [473, 176] on button "Drop files here or click to upload" at bounding box center [406, 169] width 155 height 16
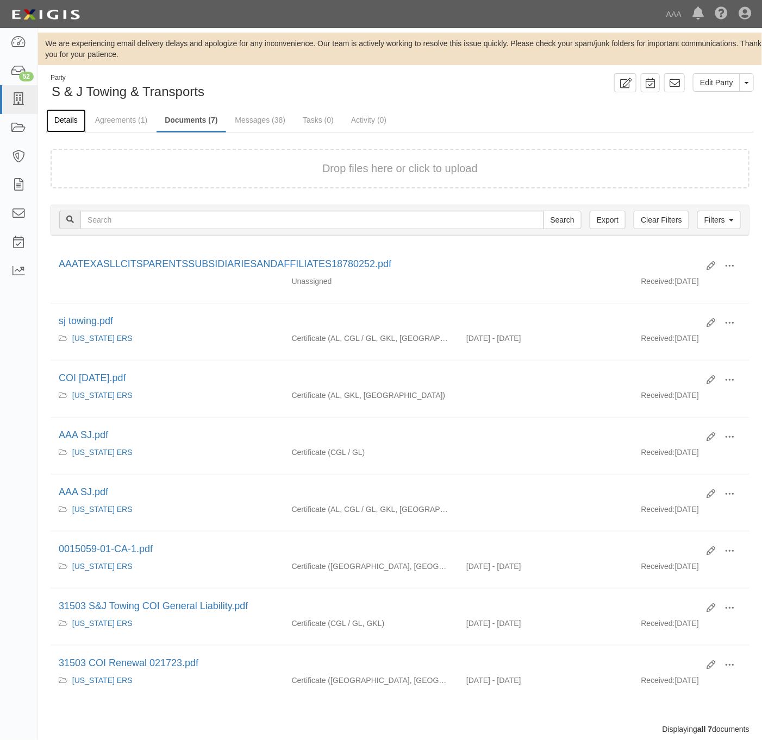
click at [69, 121] on link "Details" at bounding box center [66, 120] width 40 height 23
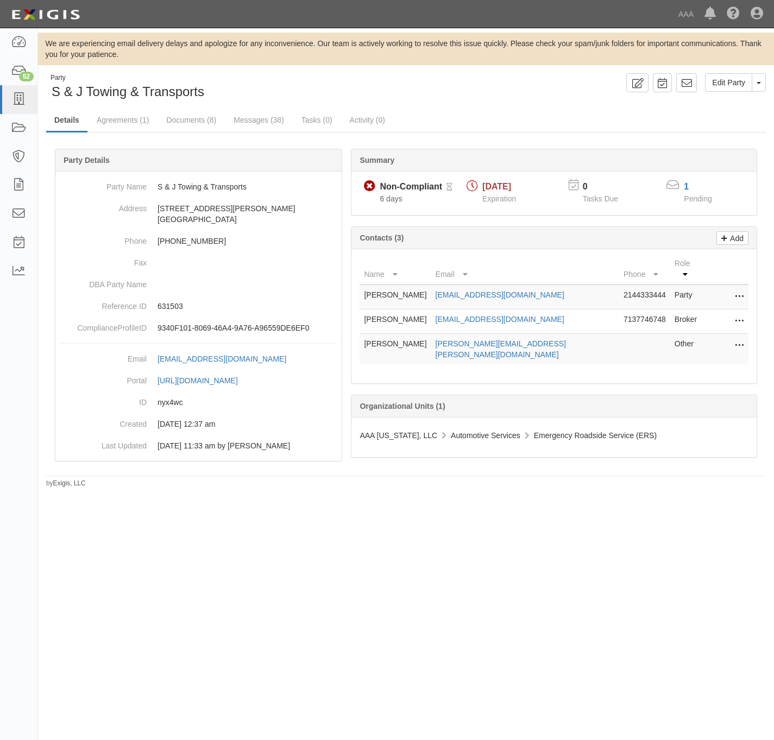
click at [375, 336] on td "Michael Harpole" at bounding box center [395, 349] width 71 height 31
drag, startPoint x: 362, startPoint y: 337, endPoint x: 418, endPoint y: 339, distance: 56.0
click at [418, 339] on td "Michael Harpole" at bounding box center [395, 349] width 71 height 31
copy td "Michael Harpole"
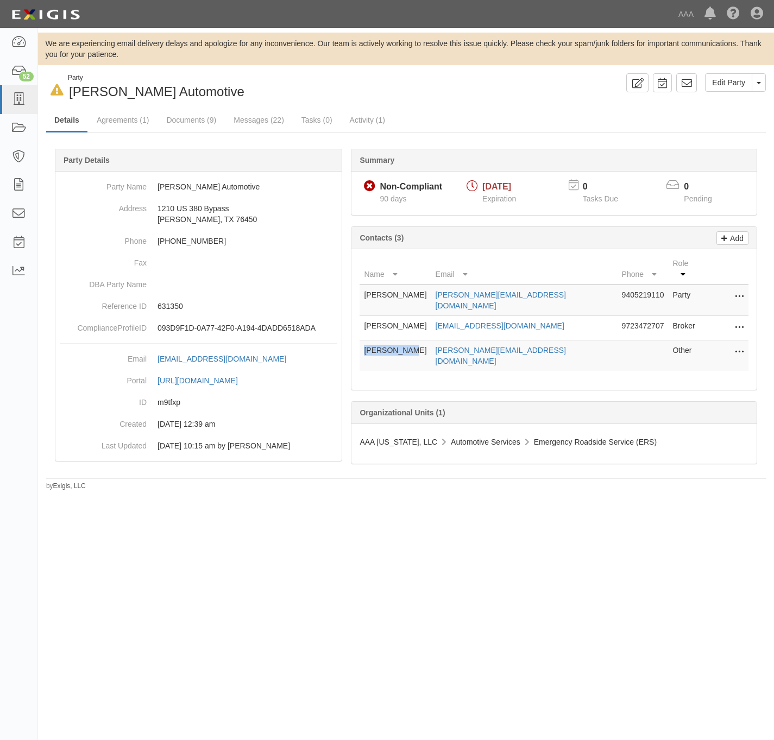
drag, startPoint x: 414, startPoint y: 340, endPoint x: 365, endPoint y: 336, distance: 49.0
click at [365, 341] on td "Les Vaughan" at bounding box center [395, 356] width 71 height 31
copy td "Les Vaughan"
